Goal: Information Seeking & Learning: Learn about a topic

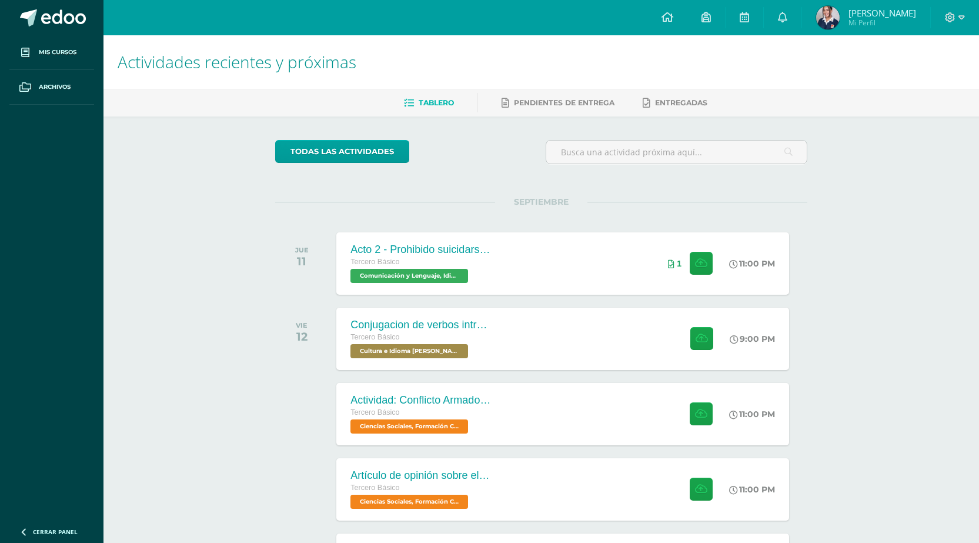
scroll to position [118, 0]
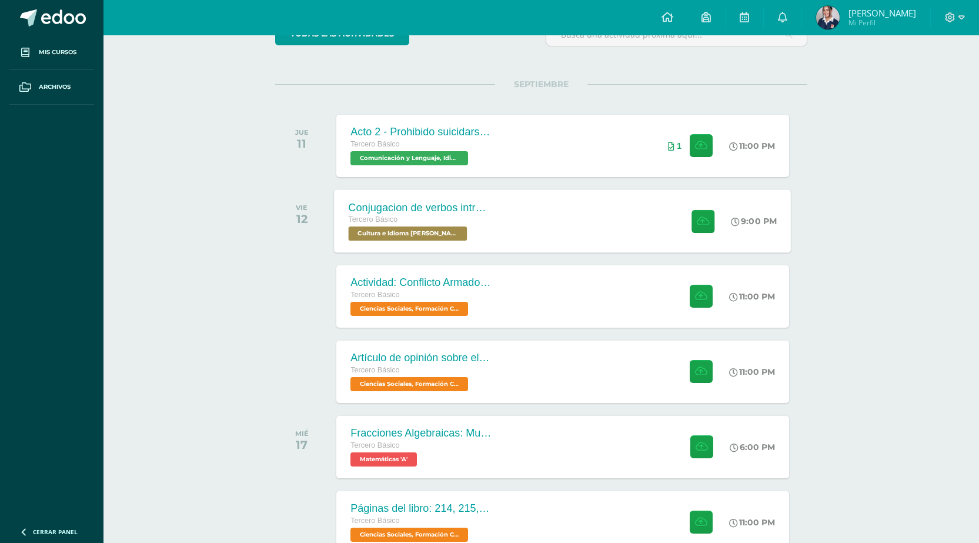
click at [562, 209] on div "Conjugacion de verbos intransitivo, tiempo pasado en Kaqchikel Tercero Básico C…" at bounding box center [563, 220] width 457 height 63
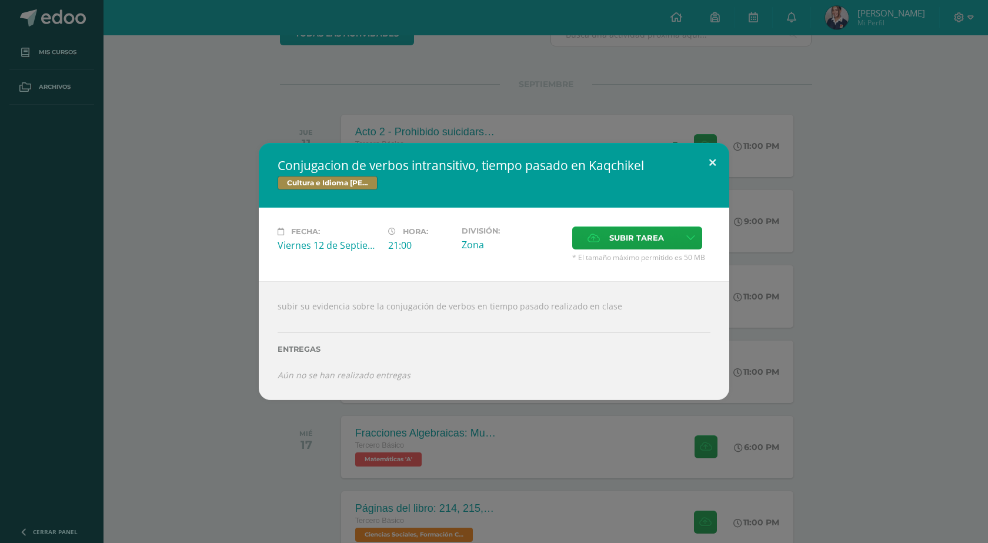
click at [717, 163] on button at bounding box center [713, 163] width 34 height 40
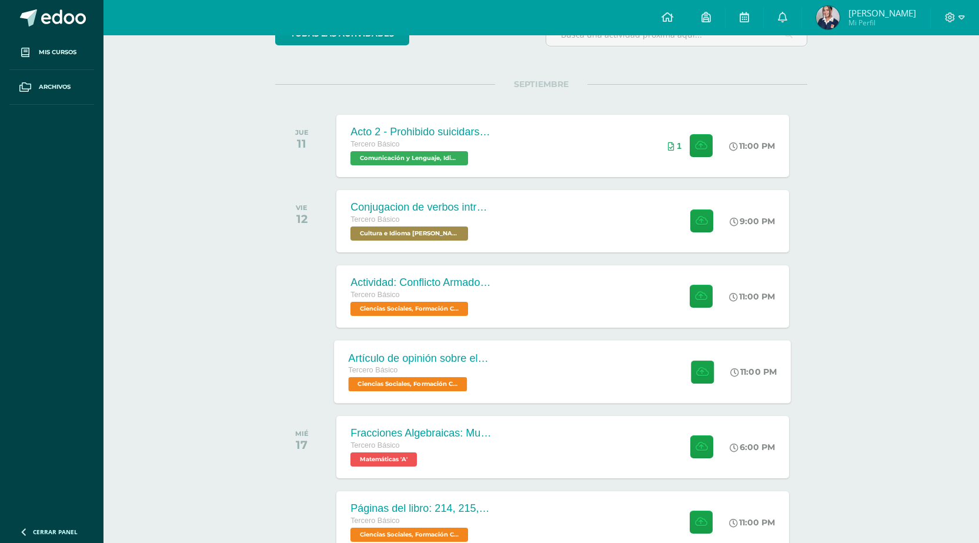
click at [527, 378] on div "Artículo de opinión sobre el Conflicto Armado Interno Tercero Básico Ciencias S…" at bounding box center [563, 371] width 457 height 63
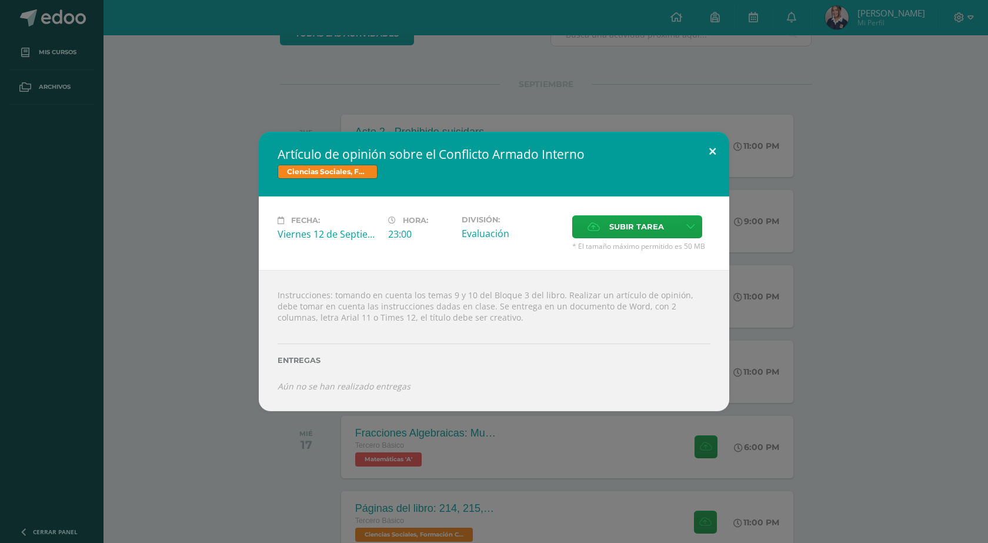
click at [712, 148] on button at bounding box center [713, 152] width 34 height 40
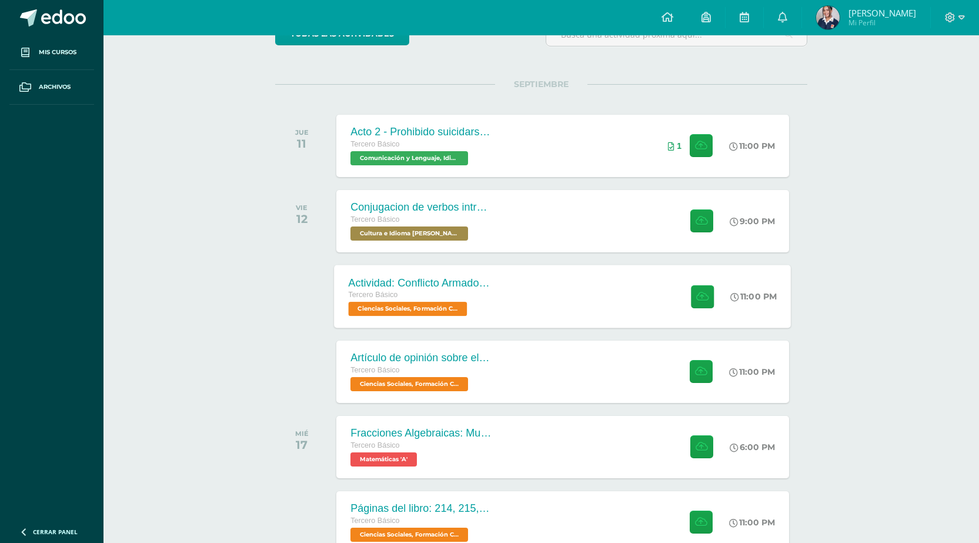
click at [532, 289] on div "Actividad: Conflicto Armado Interno Tercero Básico Ciencias Sociales, Formación…" at bounding box center [563, 296] width 457 height 63
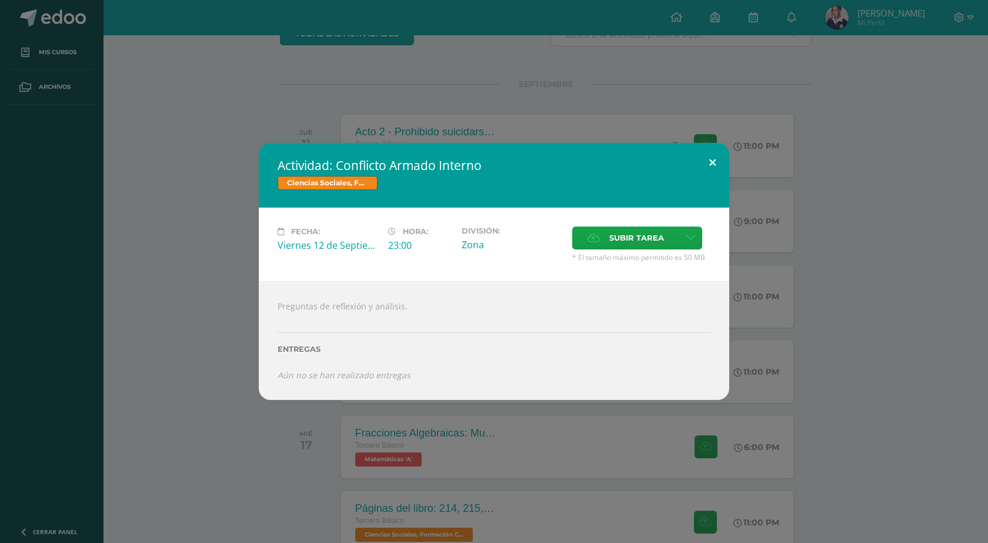
click at [715, 163] on button at bounding box center [713, 163] width 34 height 40
